Goal: Use online tool/utility: Utilize a website feature to perform a specific function

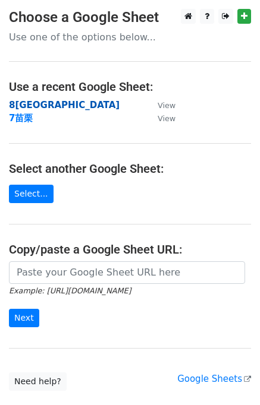
click at [26, 107] on strong "8[GEOGRAPHIC_DATA]" at bounding box center [64, 105] width 111 height 11
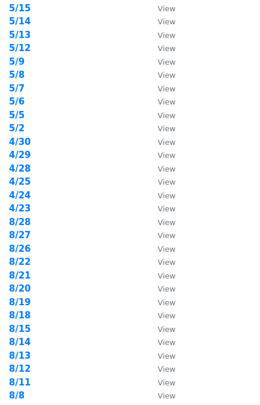
scroll to position [171, 0]
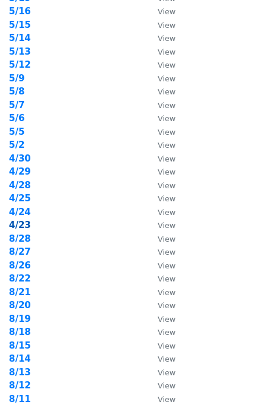
click at [27, 228] on strong "4/23" at bounding box center [20, 225] width 22 height 11
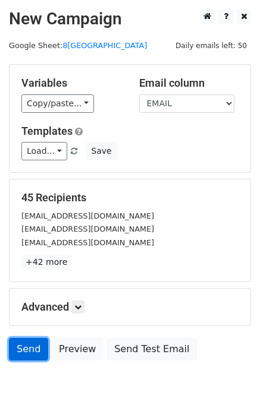
click at [29, 357] on link "Send" at bounding box center [28, 349] width 39 height 23
